Goal: Task Accomplishment & Management: Manage account settings

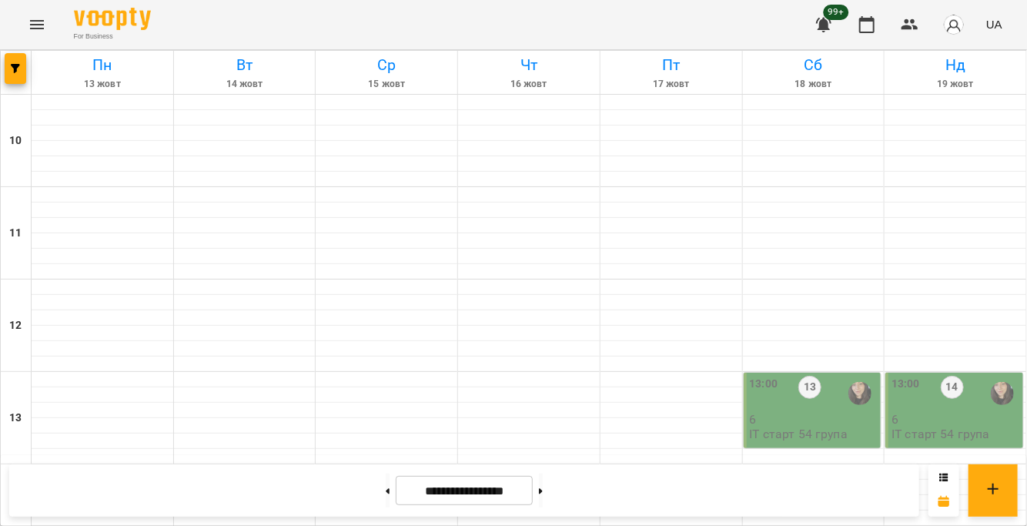
scroll to position [770, 0]
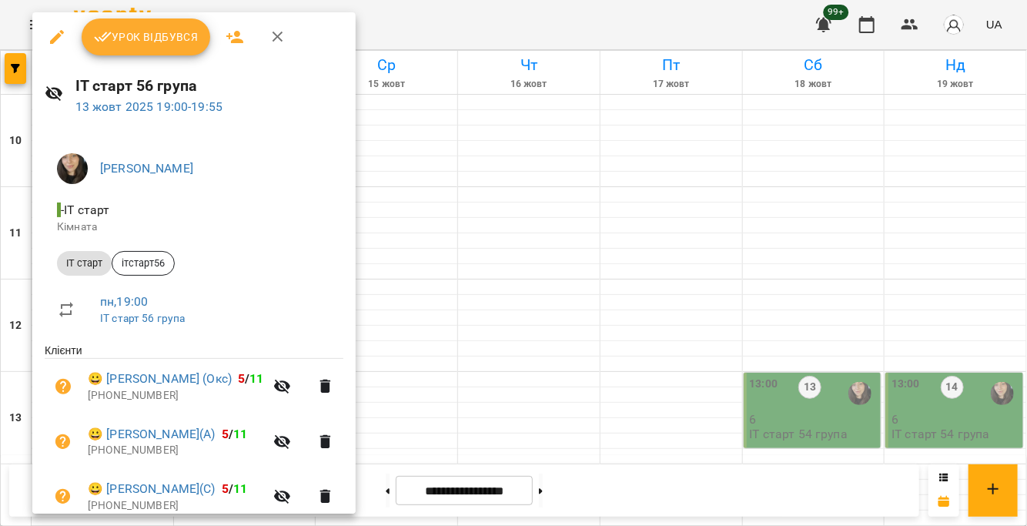
click at [172, 42] on span "Урок відбувся" at bounding box center [146, 37] width 105 height 18
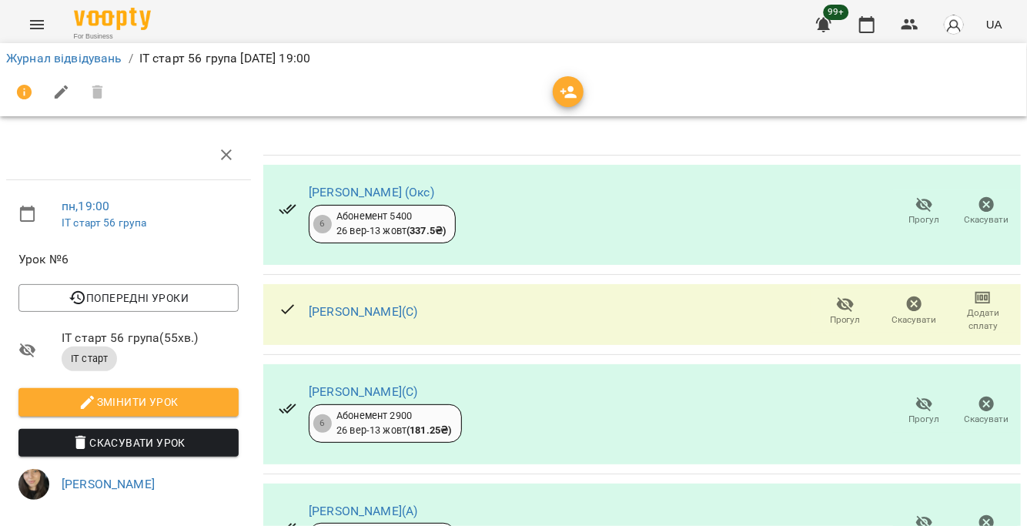
scroll to position [193, 0]
click at [875, 24] on icon "button" at bounding box center [867, 24] width 18 height 18
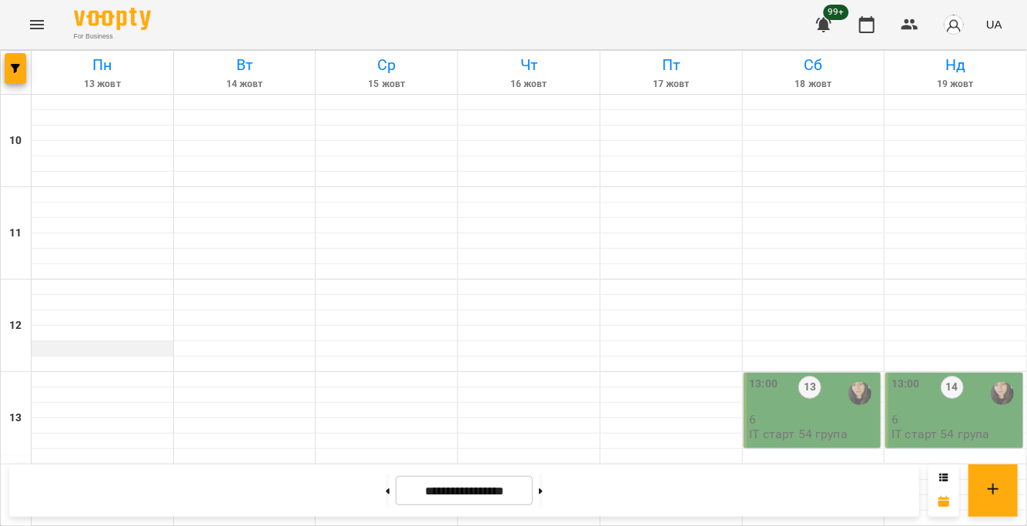
scroll to position [693, 0]
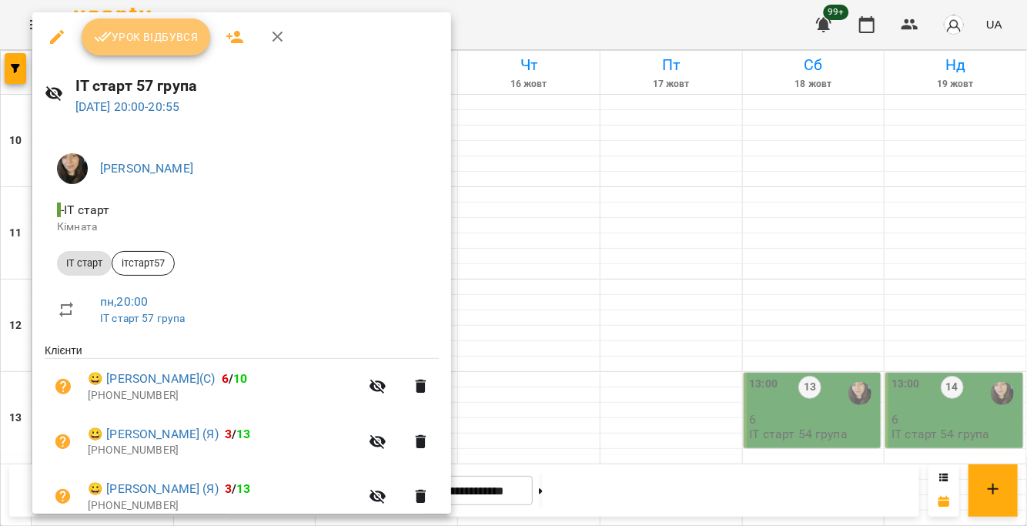
click at [160, 31] on span "Урок відбувся" at bounding box center [146, 37] width 105 height 18
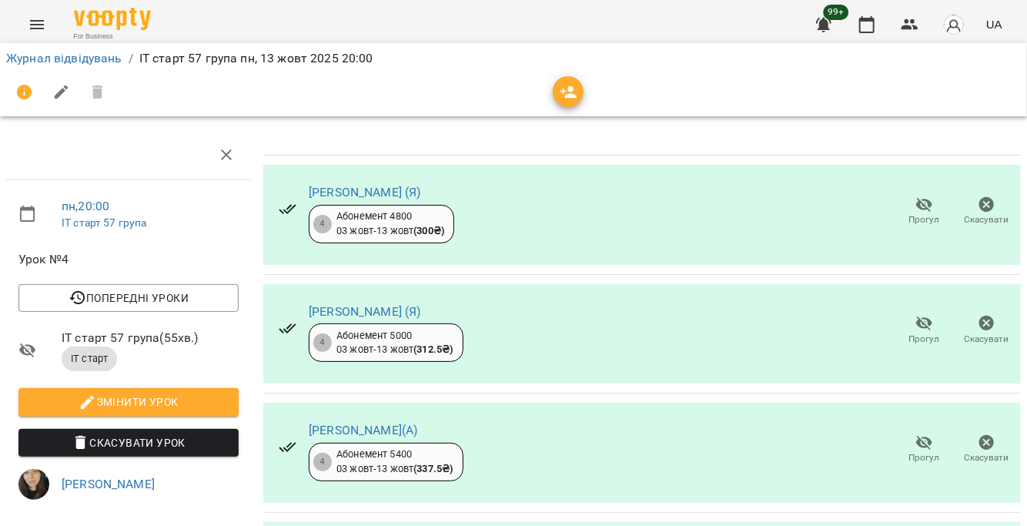
scroll to position [385, 0]
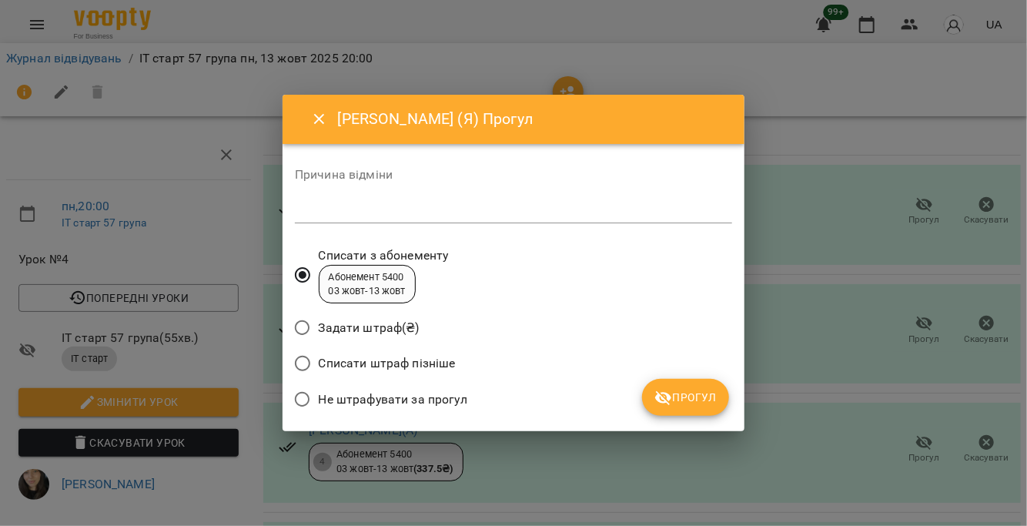
click at [694, 405] on span "Прогул" at bounding box center [685, 397] width 62 height 18
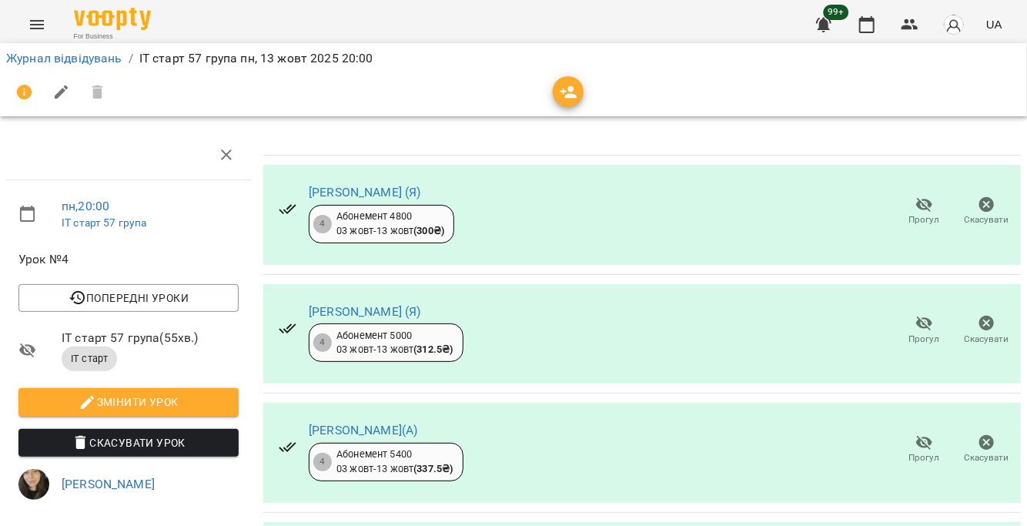
scroll to position [729, 0]
click at [865, 27] on icon "button" at bounding box center [867, 24] width 18 height 18
